Goal: Information Seeking & Learning: Learn about a topic

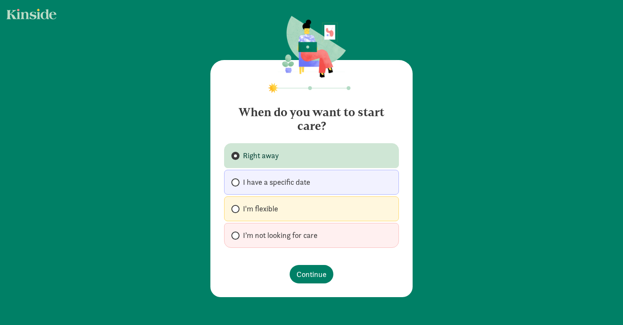
click at [233, 213] on label "I'm flexible" at bounding box center [311, 208] width 175 height 25
click at [233, 212] on input "I'm flexible" at bounding box center [234, 209] width 6 height 6
radio input "true"
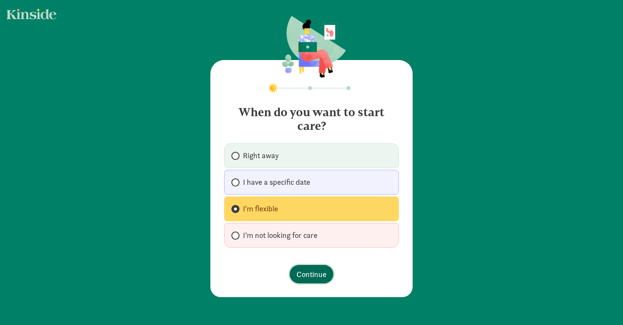
click at [308, 274] on span "Continue" at bounding box center [312, 274] width 30 height 12
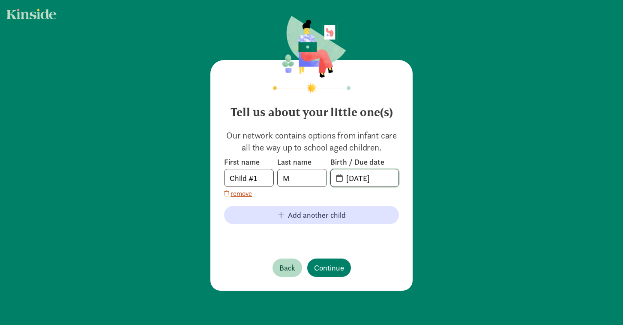
click at [359, 181] on input "09-04-2025" at bounding box center [369, 177] width 57 height 17
click at [340, 178] on span "20-25-0904" at bounding box center [365, 177] width 68 height 17
click at [334, 179] on span "20-25-0904" at bounding box center [365, 177] width 68 height 17
click at [339, 180] on span "20-25-0904" at bounding box center [365, 177] width 68 height 17
click at [401, 177] on div "Tell us about your little one(s) Our network contains options from infant care …" at bounding box center [311, 175] width 202 height 231
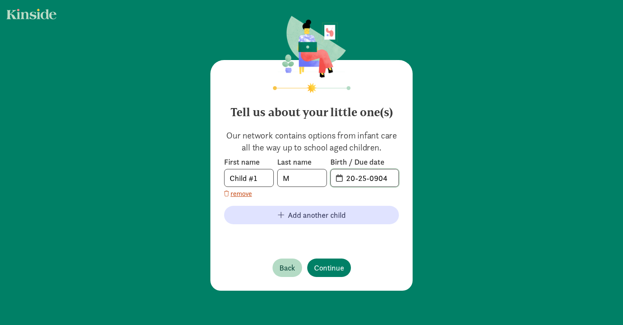
drag, startPoint x: 393, startPoint y: 177, endPoint x: 313, endPoint y: 181, distance: 79.8
click at [313, 181] on div "First name Child #1 Last name M Birth / Due date 20-25-0904" at bounding box center [311, 172] width 175 height 30
type input "03-11-2023"
click at [329, 270] on span "Continue" at bounding box center [329, 268] width 30 height 12
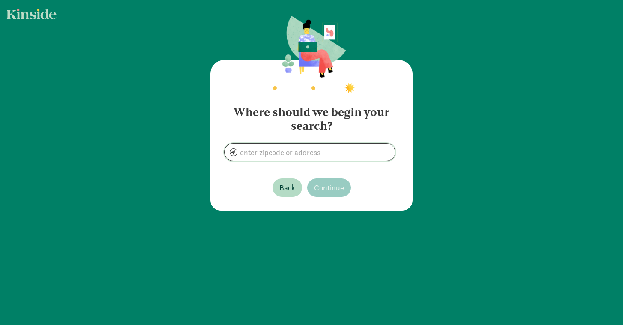
click at [314, 151] on input at bounding box center [310, 152] width 171 height 17
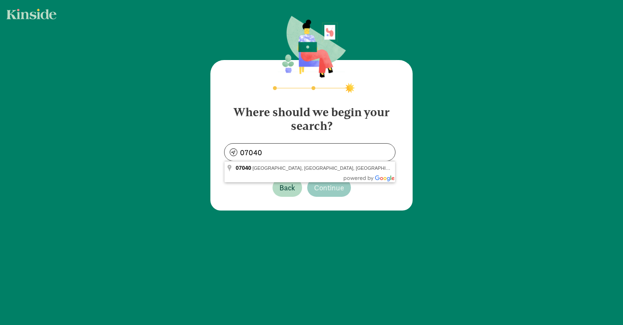
type input "Maplewood, NJ 07040, USA"
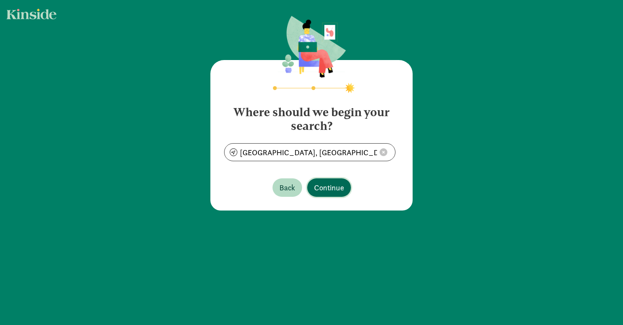
click at [324, 186] on span "Continue" at bounding box center [329, 188] width 30 height 12
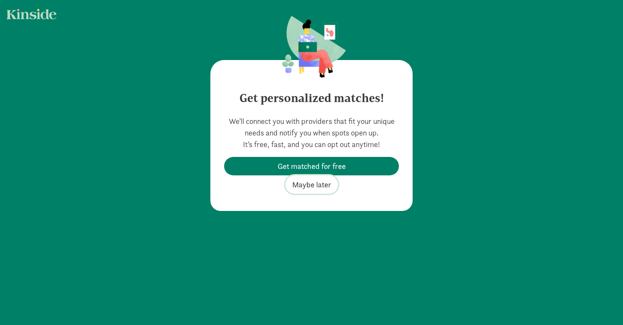
click at [324, 186] on span "Maybe later" at bounding box center [311, 185] width 39 height 12
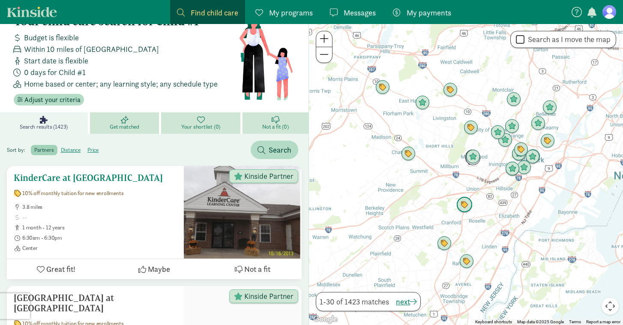
scroll to position [27, 0]
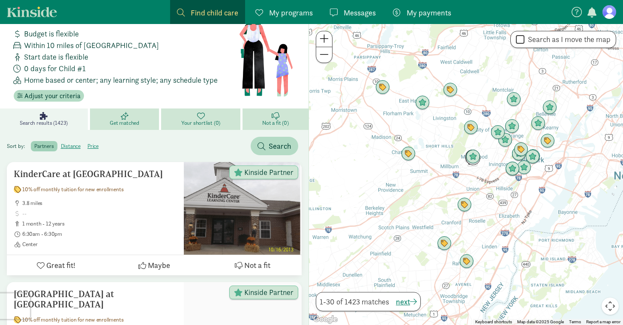
click at [493, 156] on div at bounding box center [466, 174] width 314 height 301
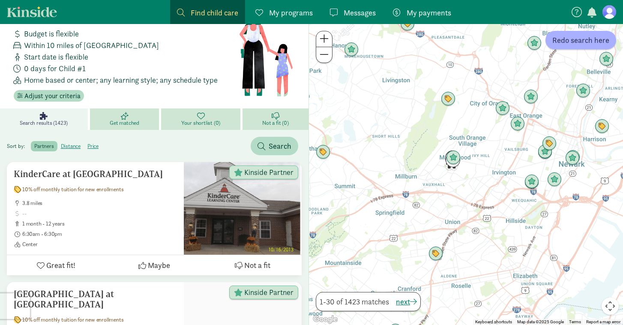
click at [490, 156] on div at bounding box center [466, 174] width 314 height 301
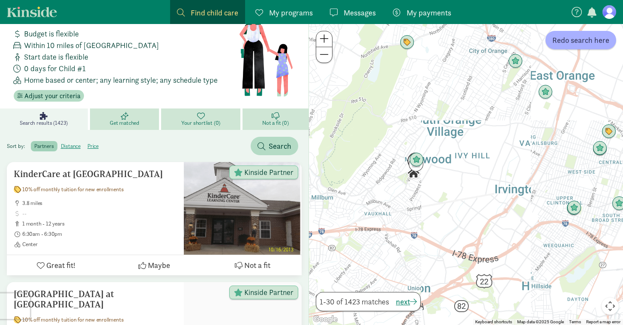
click at [490, 156] on div at bounding box center [466, 174] width 314 height 301
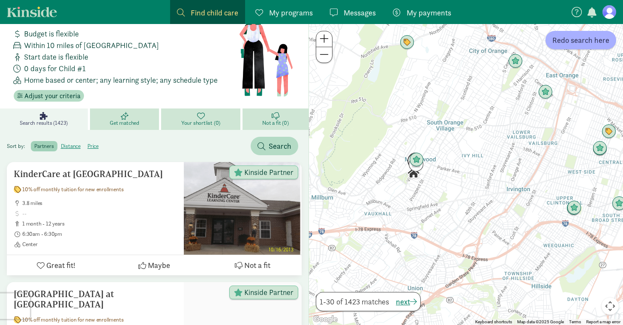
click at [490, 156] on div at bounding box center [466, 174] width 314 height 301
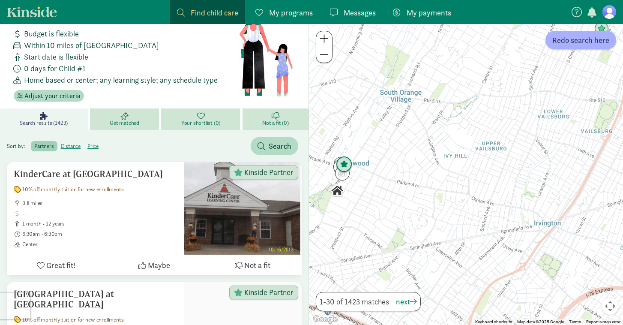
click at [344, 164] on img "Click to see details" at bounding box center [344, 164] width 16 height 16
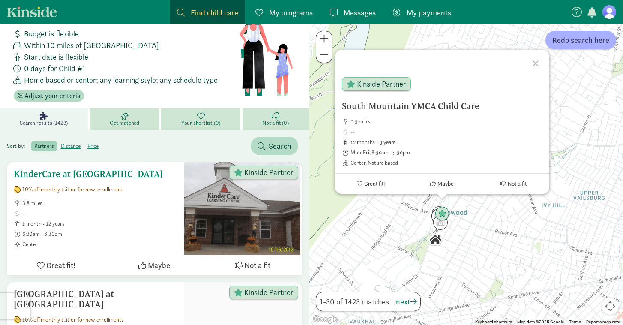
scroll to position [30, 0]
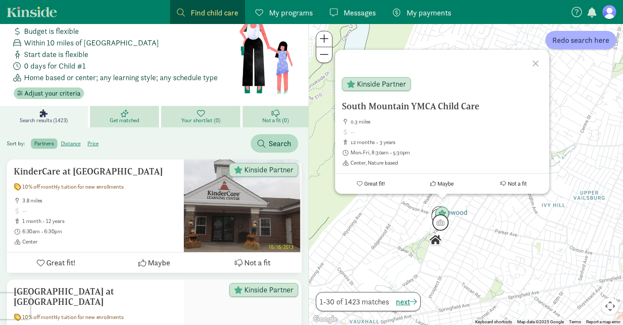
click at [440, 224] on img "Click to see details" at bounding box center [441, 222] width 16 height 16
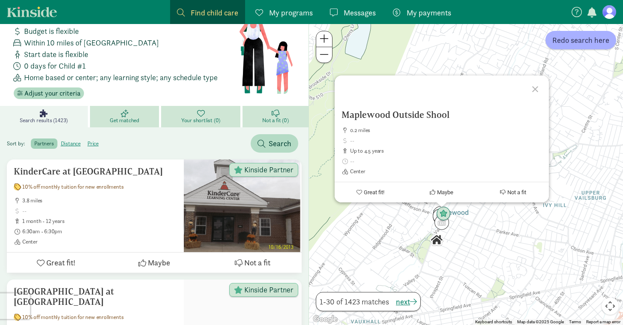
click at [534, 90] on div at bounding box center [536, 87] width 25 height 25
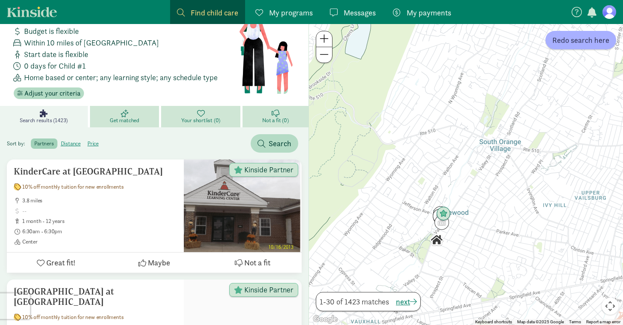
click at [433, 194] on div "To navigate, press the arrow keys." at bounding box center [466, 174] width 314 height 301
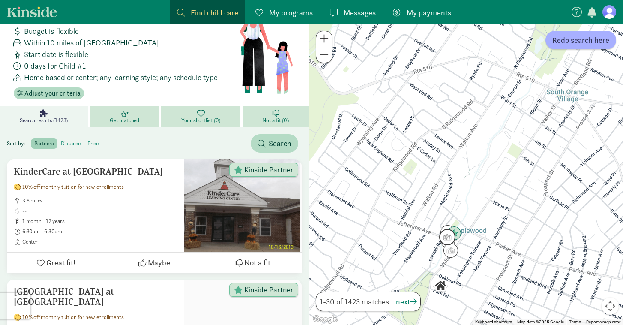
click at [445, 239] on img "Click to see details" at bounding box center [447, 237] width 16 height 16
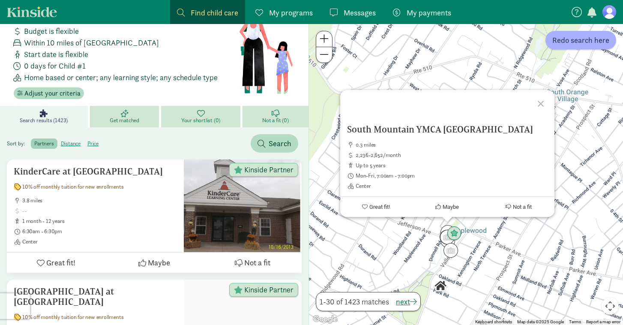
click at [544, 102] on div at bounding box center [542, 102] width 25 height 25
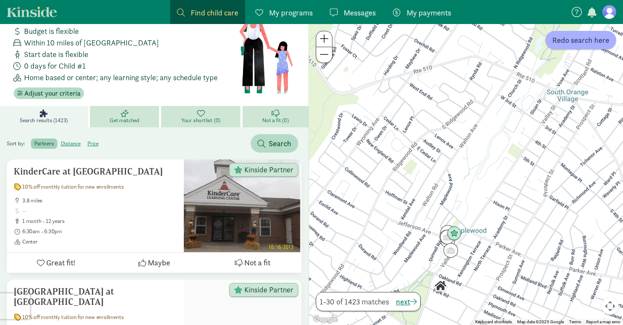
click at [471, 215] on div "To navigate, press the arrow keys." at bounding box center [466, 174] width 314 height 301
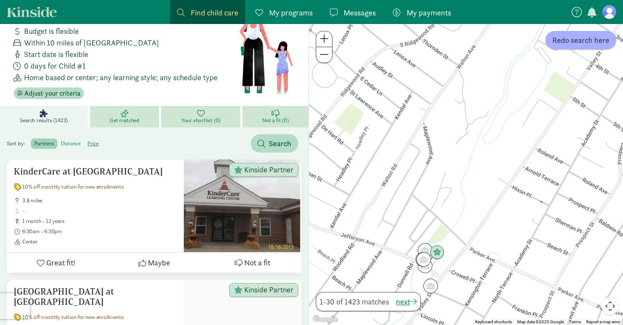
click at [73, 145] on label "distance" at bounding box center [70, 143] width 27 height 10
click at [61, 140] on input "distance" at bounding box center [61, 140] width 0 height 0
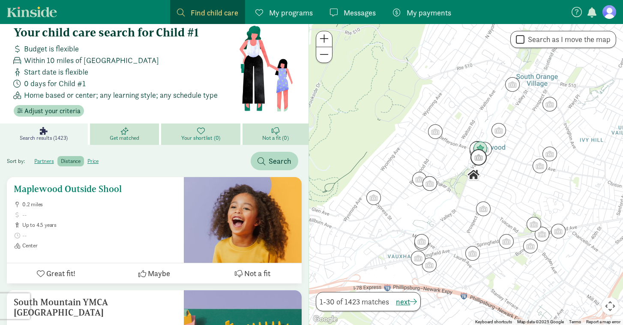
scroll to position [14, 0]
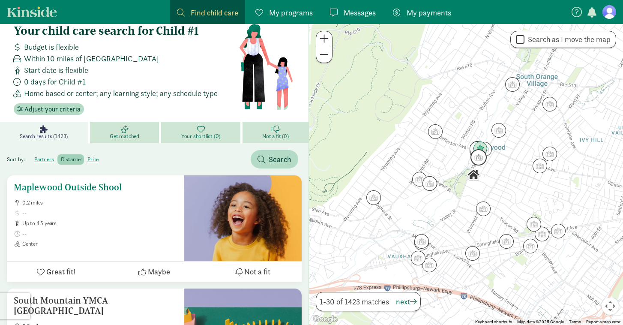
click at [141, 231] on span at bounding box center [99, 233] width 155 height 7
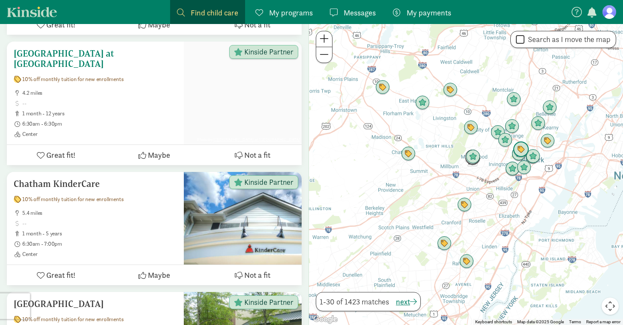
scroll to position [322, 0]
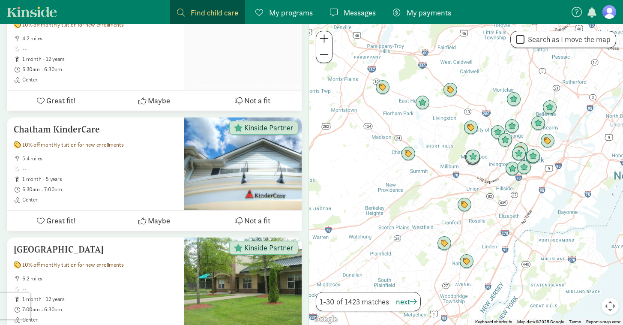
click at [467, 180] on div at bounding box center [466, 174] width 314 height 301
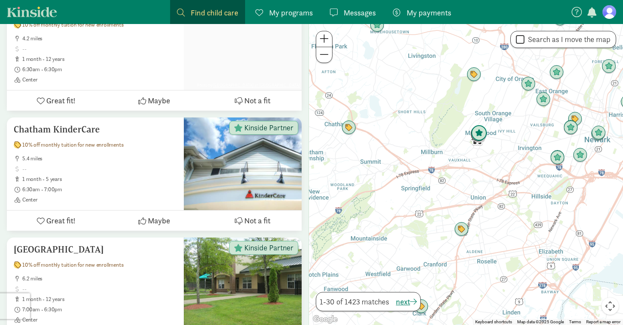
click at [480, 134] on img "Click to see details" at bounding box center [479, 133] width 16 height 16
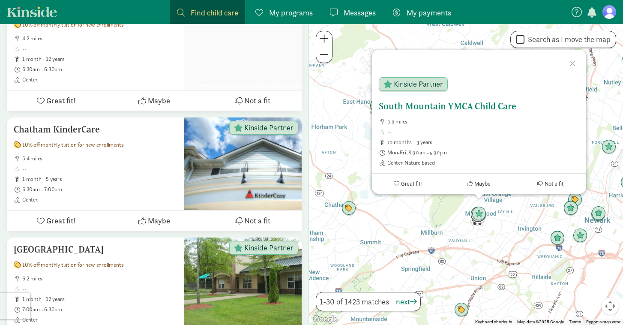
click at [430, 85] on span "Kinside Partner" at bounding box center [418, 84] width 49 height 8
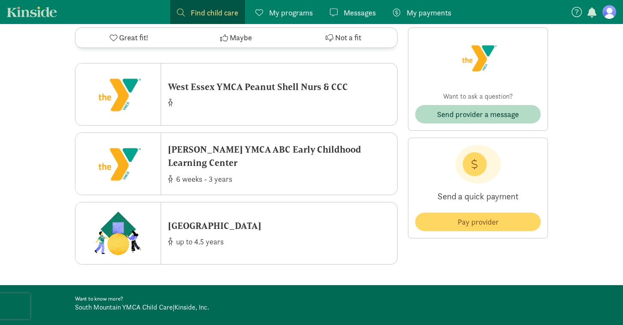
scroll to position [1098, 0]
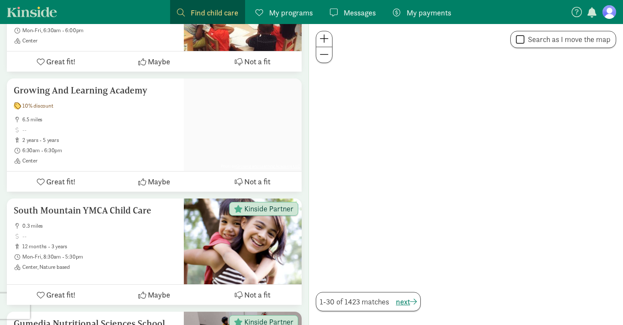
scroll to position [322, 0]
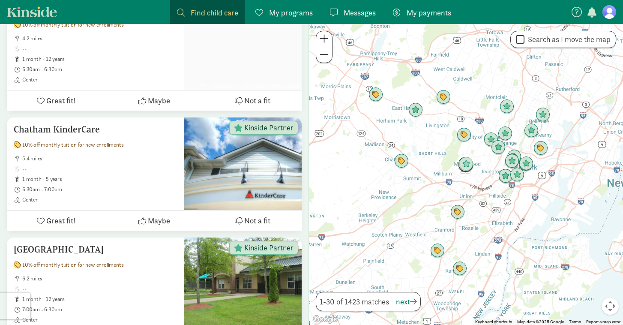
drag, startPoint x: 500, startPoint y: 153, endPoint x: 492, endPoint y: 162, distance: 11.5
click at [492, 162] on div at bounding box center [466, 174] width 314 height 301
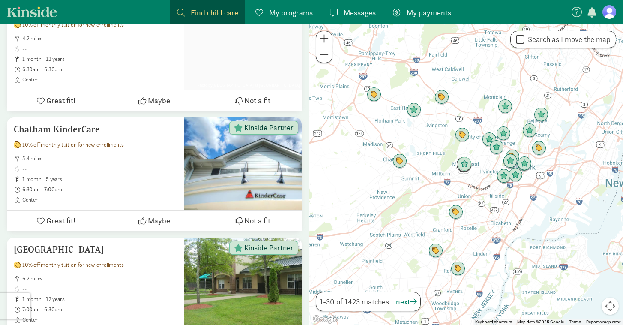
click at [492, 162] on div at bounding box center [466, 174] width 314 height 301
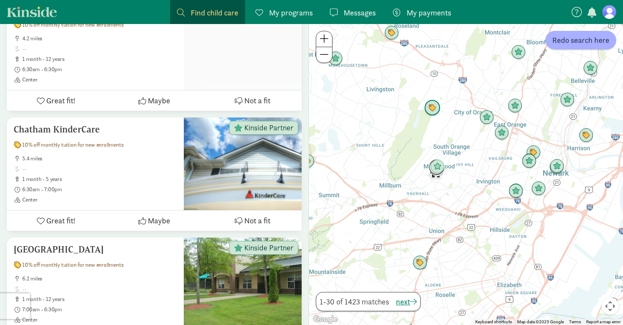
click at [432, 109] on img "Click to see details" at bounding box center [432, 108] width 16 height 16
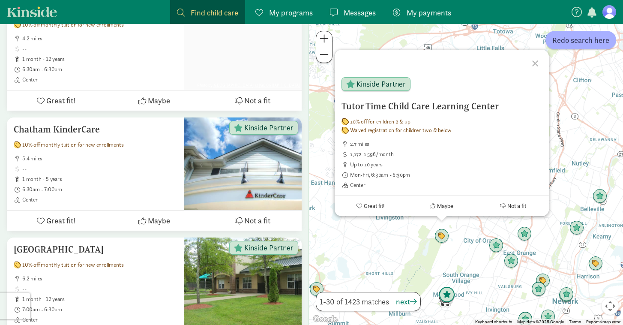
click at [447, 296] on img "Click to see details" at bounding box center [447, 295] width 16 height 16
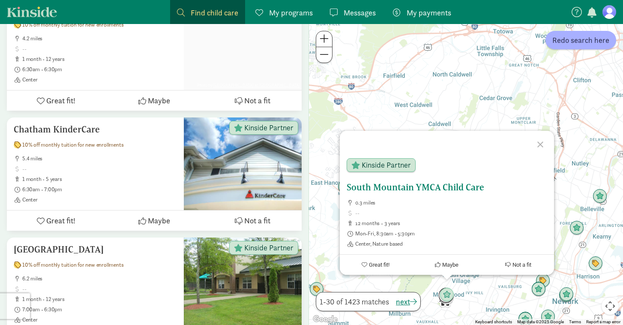
click at [399, 168] on span "Kinside Partner" at bounding box center [386, 165] width 49 height 8
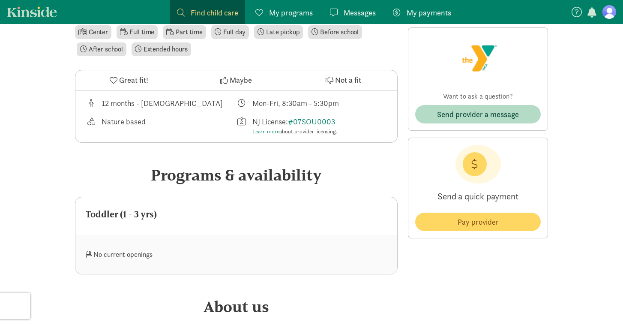
scroll to position [88, 0]
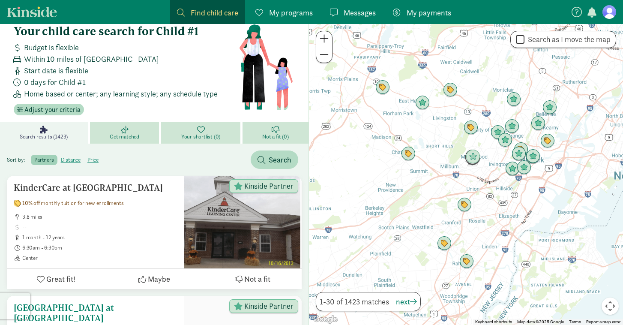
scroll to position [15, 0]
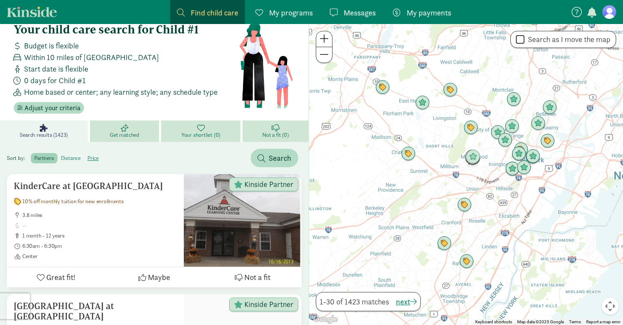
click at [75, 159] on label "distance" at bounding box center [70, 158] width 27 height 10
click at [61, 155] on input "distance" at bounding box center [61, 155] width 0 height 0
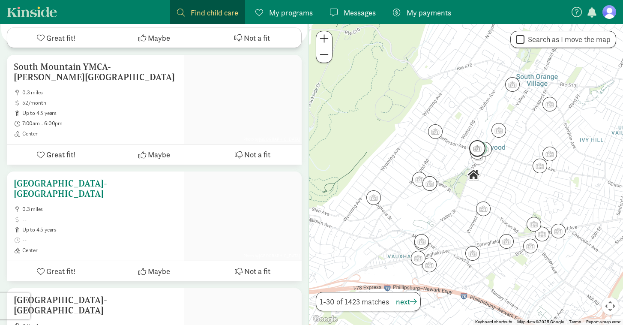
scroll to position [483, 0]
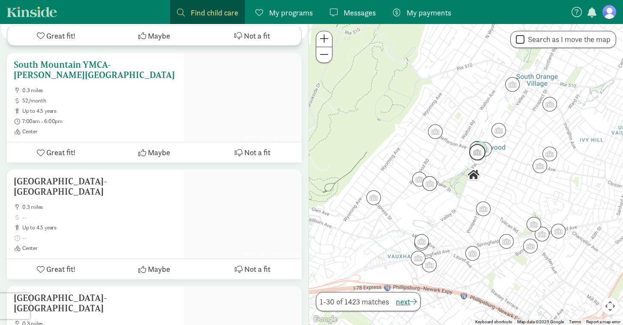
click at [57, 65] on h5 "South Mountain YMCA-[PERSON_NAME][GEOGRAPHIC_DATA]" at bounding box center [95, 70] width 163 height 21
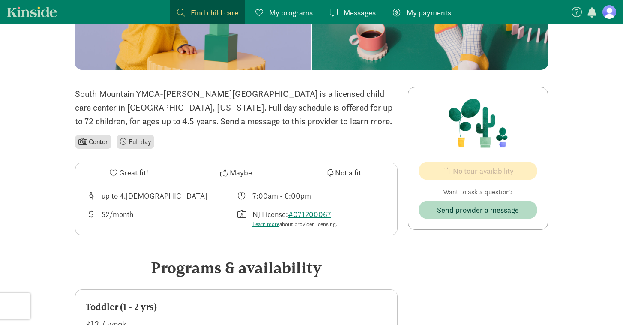
scroll to position [198, 0]
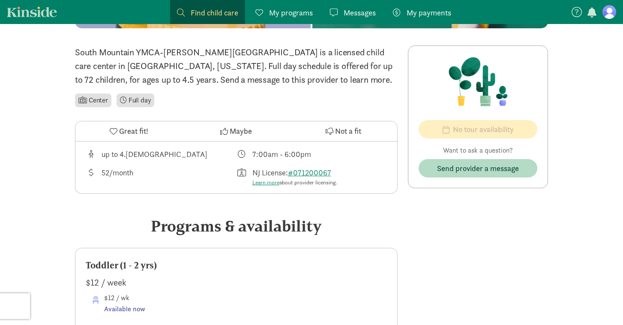
click at [123, 171] on div "52/month" at bounding box center [118, 177] width 32 height 20
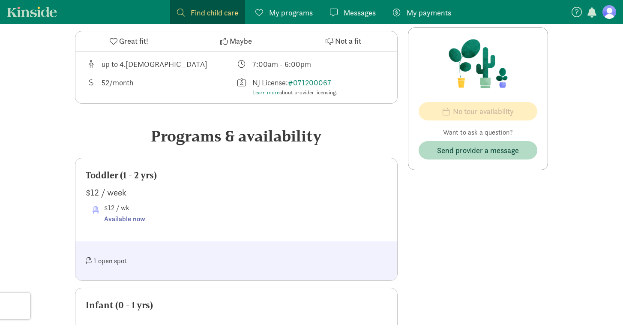
click at [124, 217] on div "Available now" at bounding box center [124, 218] width 41 height 11
click at [115, 259] on div "1 open spot" at bounding box center [161, 261] width 151 height 18
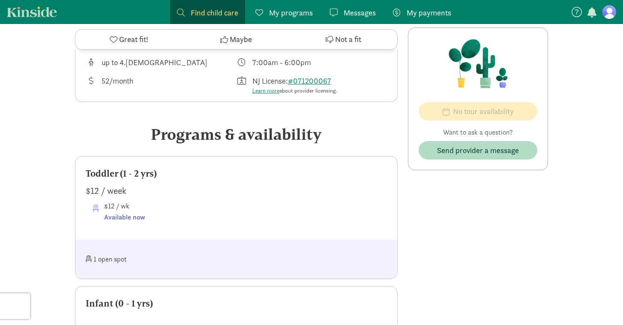
scroll to position [331, 0]
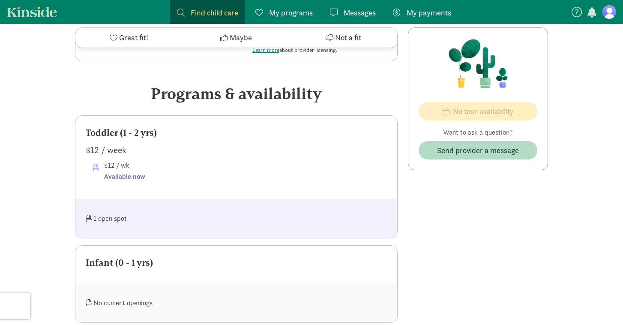
click at [121, 180] on div "Available now" at bounding box center [124, 176] width 41 height 11
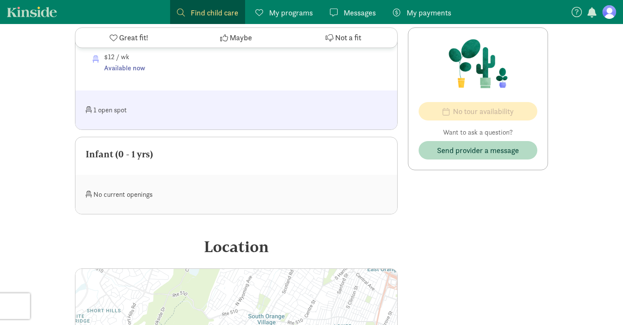
scroll to position [352, 0]
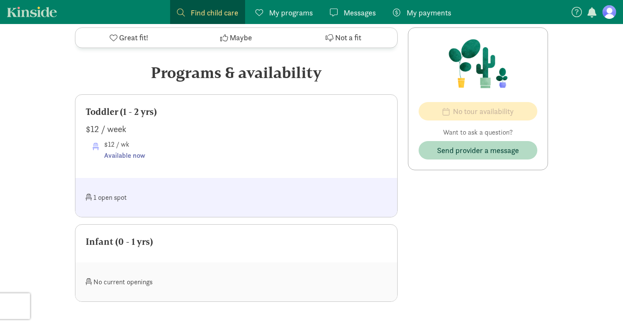
click at [123, 158] on div "Available now" at bounding box center [124, 155] width 41 height 11
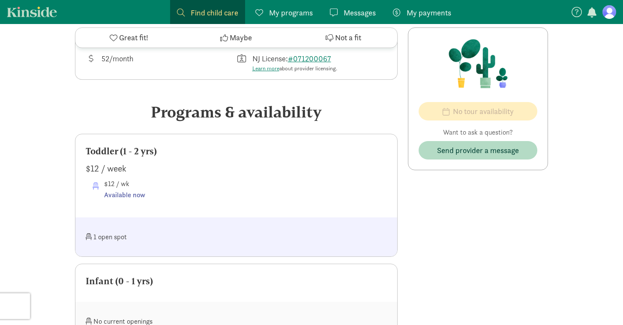
scroll to position [328, 0]
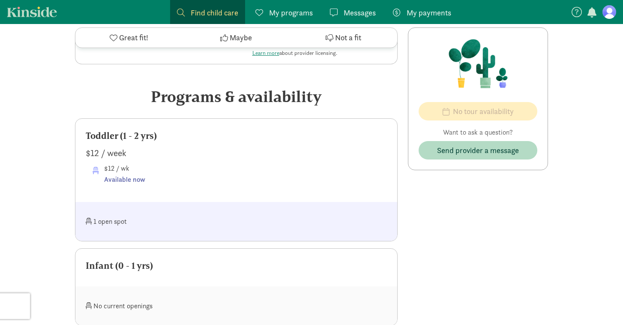
click at [119, 179] on div "Available now" at bounding box center [124, 179] width 41 height 11
click at [102, 134] on div "Toddler (1 - 2 yrs)" at bounding box center [236, 136] width 301 height 14
click at [104, 219] on div "1 open spot" at bounding box center [161, 221] width 151 height 18
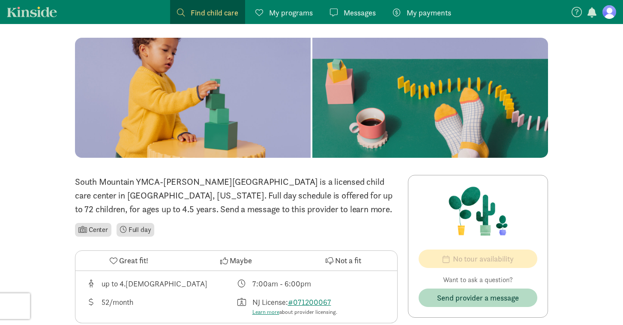
scroll to position [0, 0]
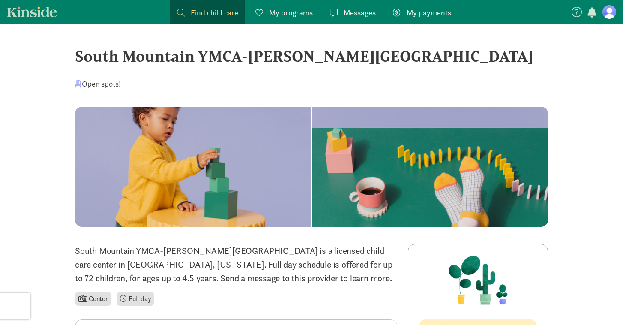
click at [344, 9] on span "Messages" at bounding box center [360, 13] width 32 height 12
